Goal: Transaction & Acquisition: Download file/media

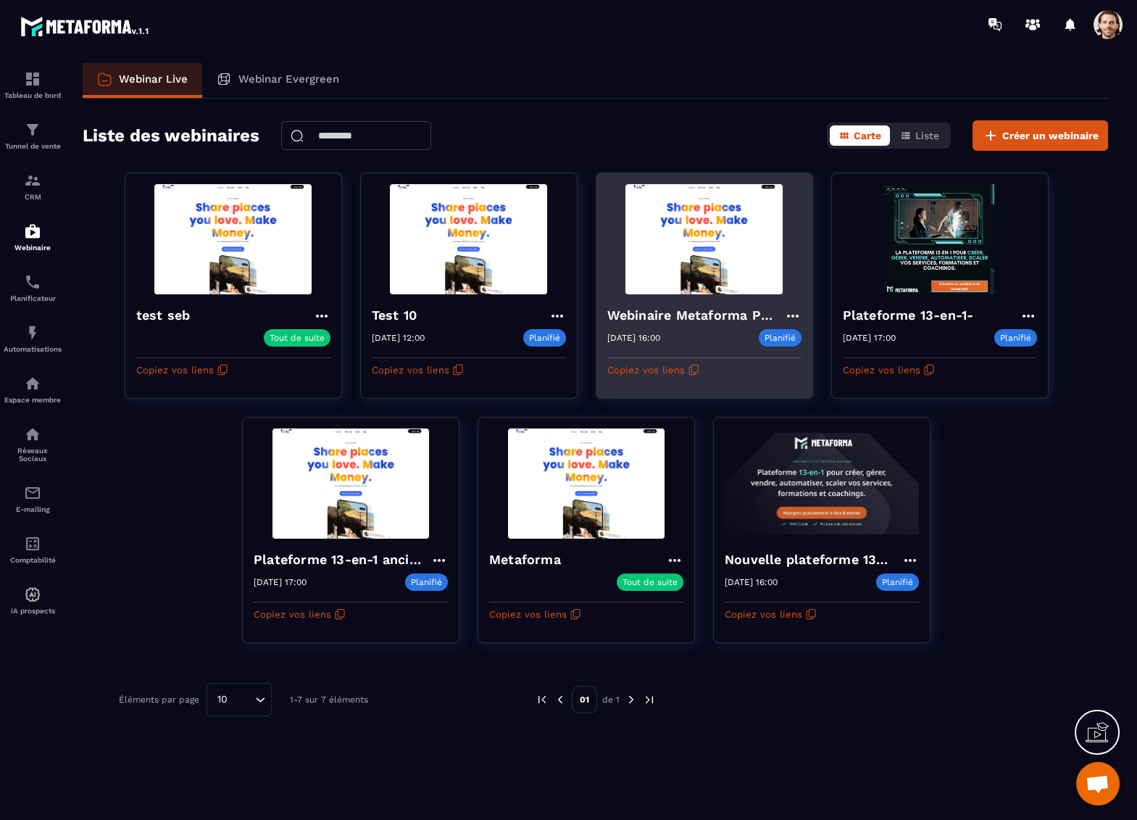
click at [798, 314] on icon at bounding box center [792, 315] width 12 height 3
click at [747, 429] on button "Rediffusion" at bounding box center [748, 424] width 94 height 26
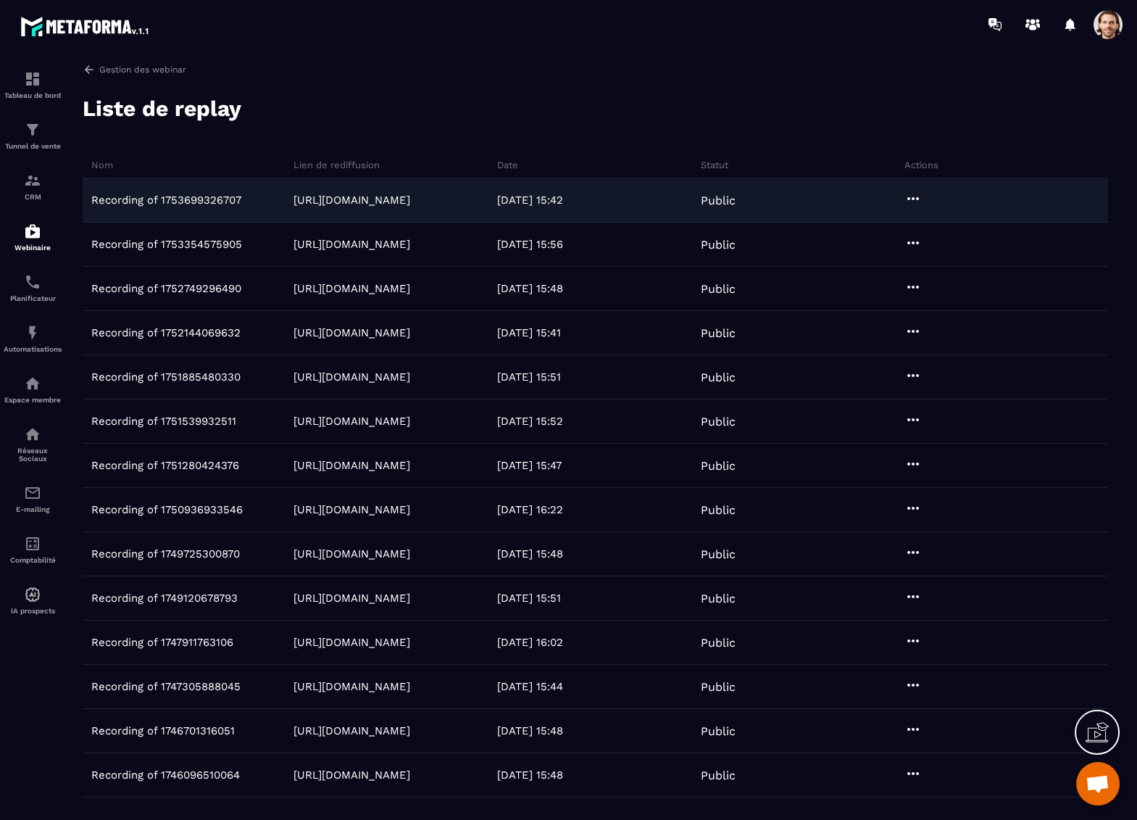
click at [912, 199] on icon at bounding box center [913, 198] width 12 height 3
click at [396, 197] on link "[URL][DOMAIN_NAME]" at bounding box center [351, 199] width 117 height 13
click at [917, 196] on icon at bounding box center [912, 198] width 17 height 17
click at [930, 251] on button "Aperçu" at bounding box center [956, 254] width 99 height 26
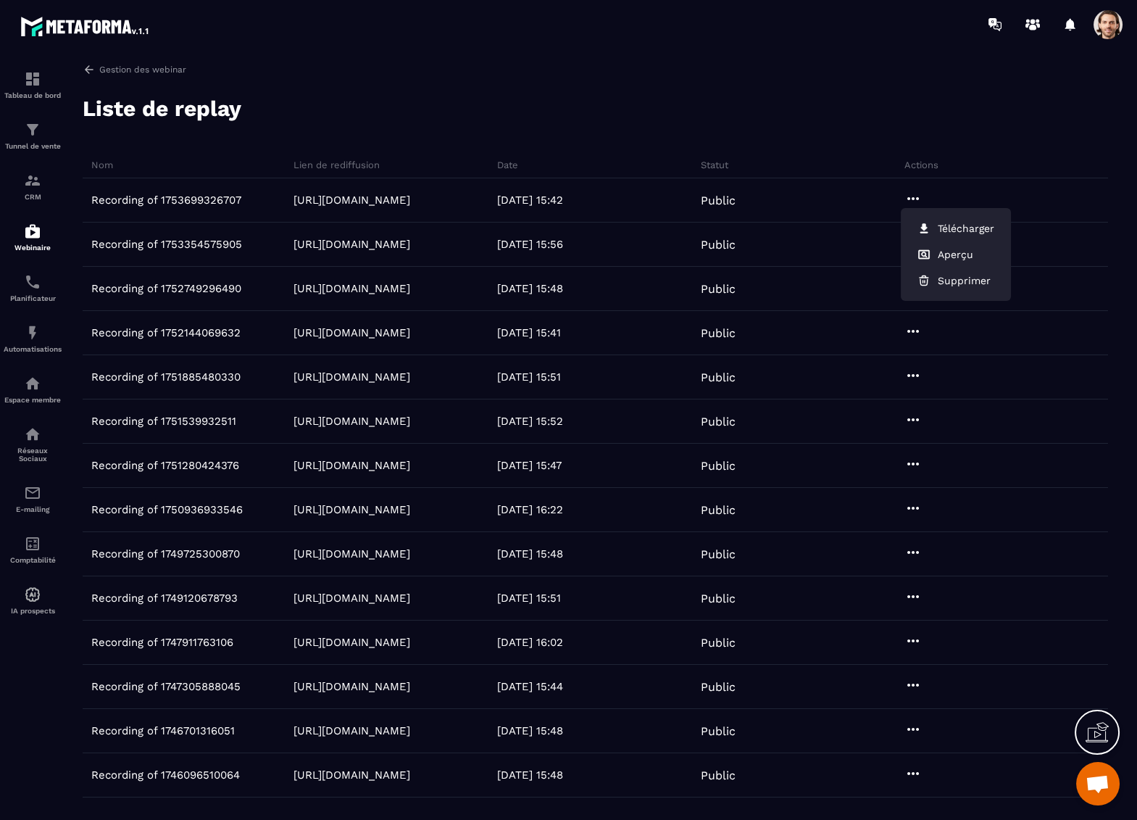
click at [791, 120] on div "Liste de replay" at bounding box center [595, 108] width 1025 height 29
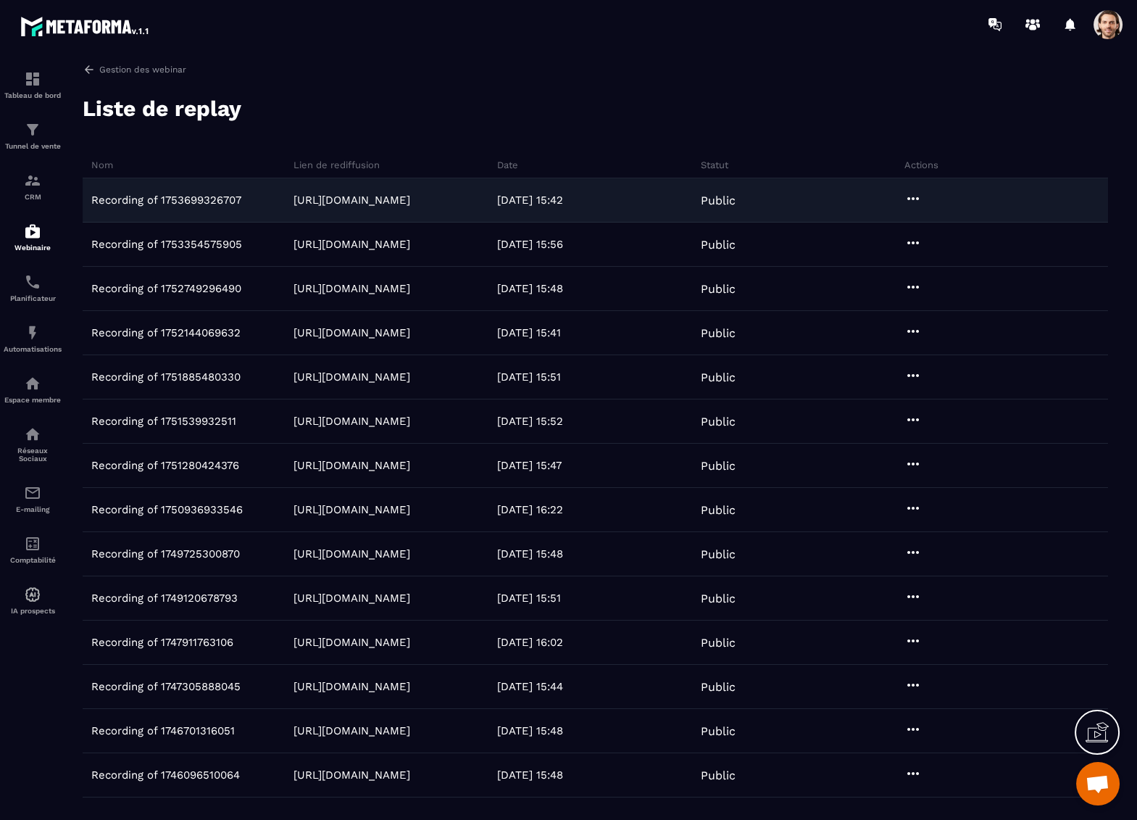
click at [902, 195] on div at bounding box center [1004, 200] width 207 height 20
click at [719, 199] on div "Public" at bounding box center [799, 200] width 204 height 14
click at [907, 199] on icon at bounding box center [913, 198] width 12 height 3
click at [933, 228] on button "Télécharger" at bounding box center [956, 228] width 99 height 26
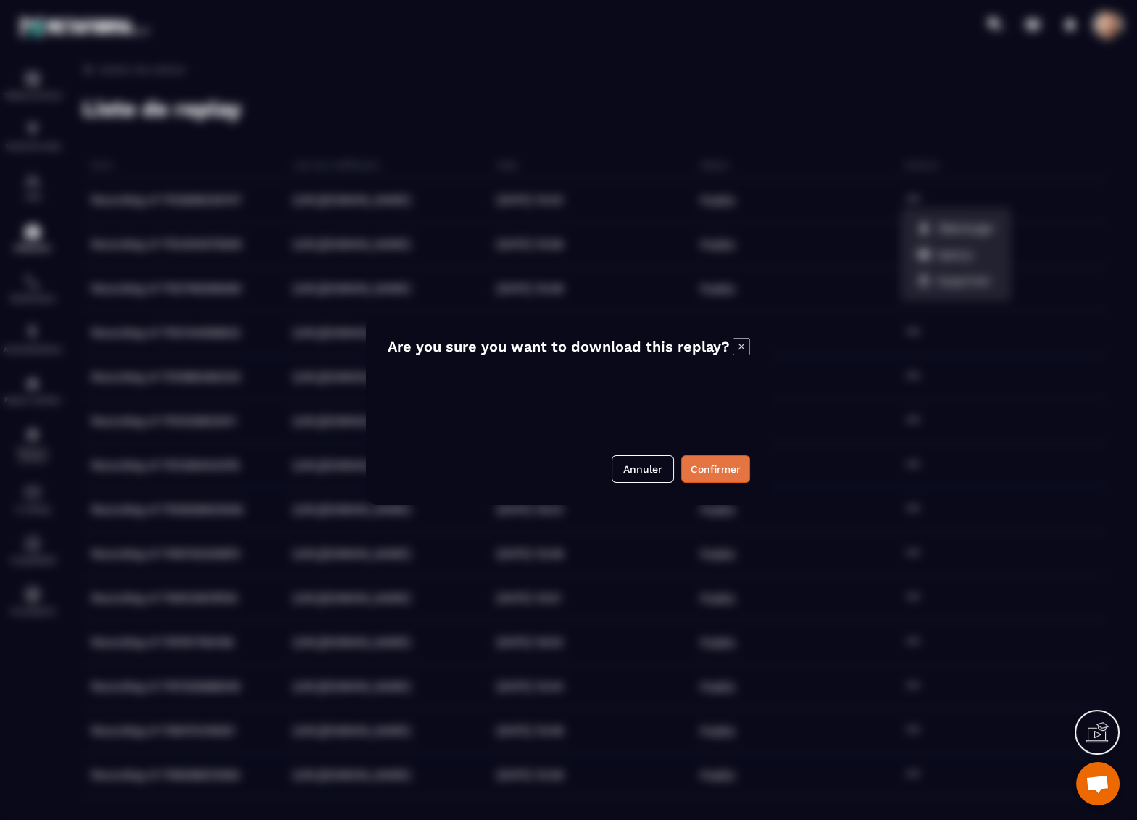
click at [731, 459] on button "Confirmer" at bounding box center [715, 469] width 69 height 28
